Goal: Transaction & Acquisition: Subscribe to service/newsletter

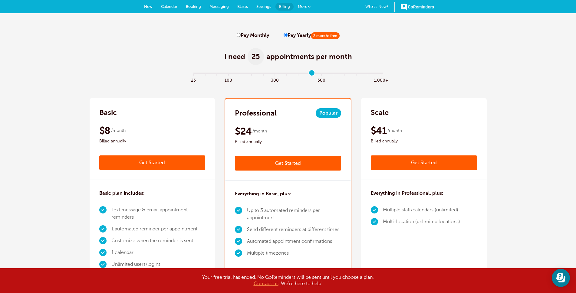
click at [310, 75] on input "range" at bounding box center [288, 74] width 196 height 1
type input "11"
click at [320, 74] on input "range" at bounding box center [288, 74] width 196 height 1
click at [243, 33] on label "Pay Monthly" at bounding box center [253, 36] width 32 height 6
click at [241, 33] on input "Pay Monthly" at bounding box center [239, 35] width 4 height 4
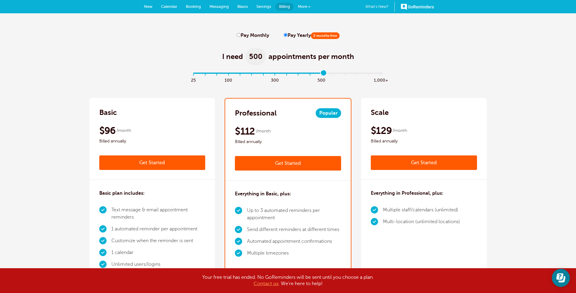
radio input "true"
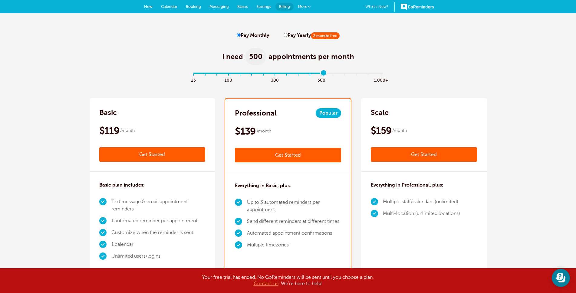
click at [308, 154] on link "Get Started" at bounding box center [288, 155] width 106 height 15
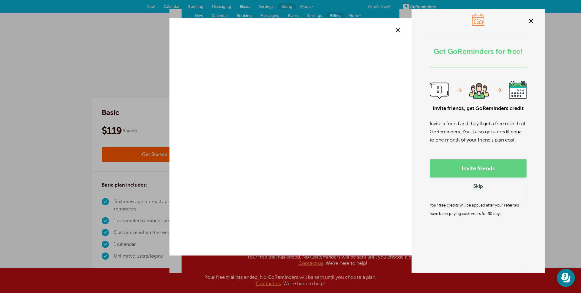
click at [474, 190] on link "Skip" at bounding box center [479, 187] width 10 height 6
click at [529, 20] on span at bounding box center [531, 21] width 9 height 9
click at [531, 21] on span at bounding box center [531, 21] width 9 height 9
click at [398, 31] on span at bounding box center [398, 30] width 9 height 9
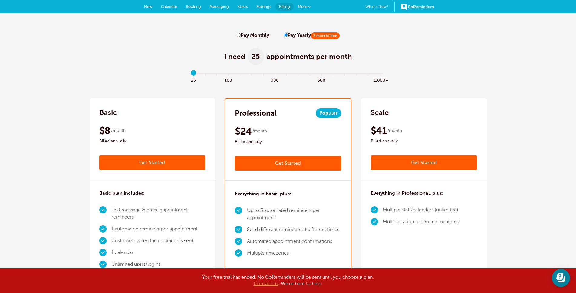
type input "11"
click at [323, 75] on input "range" at bounding box center [288, 74] width 196 height 1
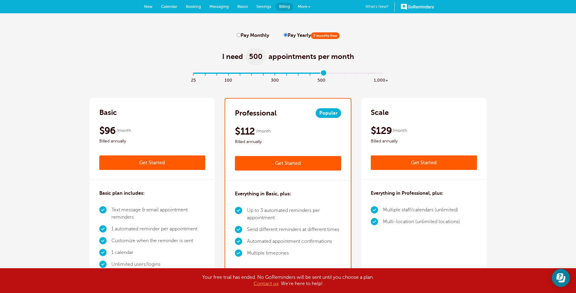
click at [243, 33] on label "Pay Monthly" at bounding box center [253, 36] width 32 height 6
click at [241, 33] on input "Pay Monthly" at bounding box center [239, 35] width 4 height 4
radio input "true"
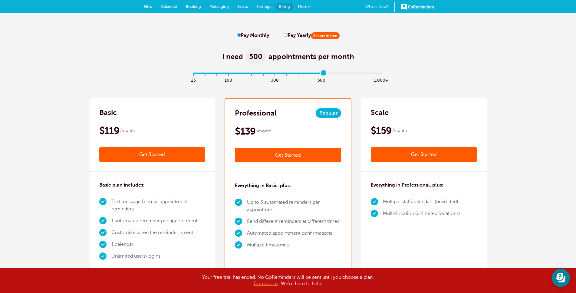
click at [284, 152] on link "Get Started" at bounding box center [288, 155] width 106 height 15
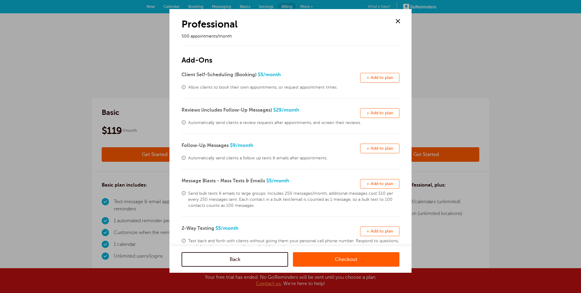
click at [334, 261] on link "Checkout" at bounding box center [346, 260] width 107 height 15
